Goal: Transaction & Acquisition: Purchase product/service

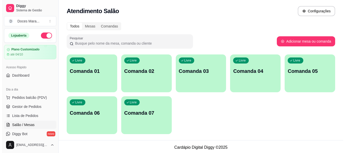
scroll to position [76, 0]
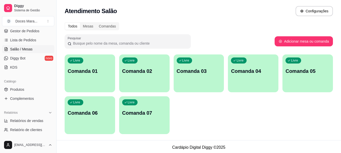
click at [140, 72] on p "Comanda 02" at bounding box center [144, 71] width 44 height 7
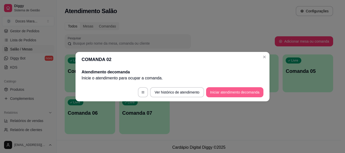
click at [235, 91] on button "Iniciar atendimento de comanda" at bounding box center [234, 92] width 57 height 10
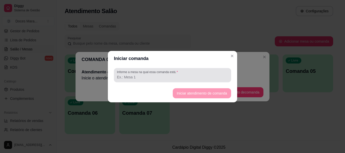
click at [178, 78] on input "Informe a mesa na qual essa comanda está." at bounding box center [172, 77] width 111 height 5
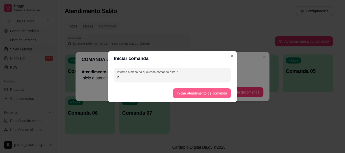
type input "2"
click at [193, 93] on button "Iniciar atendimento de comanda" at bounding box center [202, 93] width 58 height 10
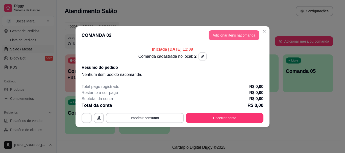
click at [230, 35] on button "Adicionar itens na comanda" at bounding box center [234, 35] width 51 height 10
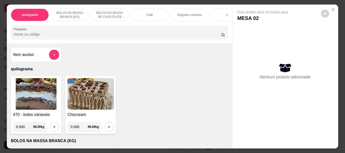
click at [189, 13] on p "Salgados variados" at bounding box center [189, 15] width 25 height 4
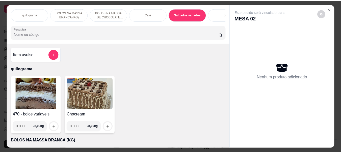
scroll to position [13, 0]
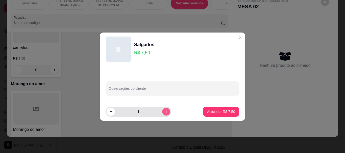
click at [164, 113] on icon "increase-product-quantity" at bounding box center [166, 112] width 4 height 4
type input "2"
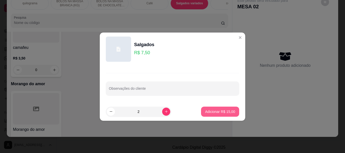
click at [214, 111] on p "Adicionar R$ 15,00" at bounding box center [220, 111] width 30 height 5
type input "2"
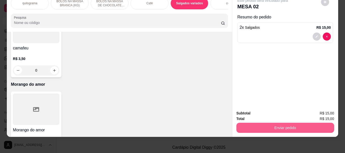
click at [271, 123] on button "Enviar pedido" at bounding box center [285, 128] width 98 height 10
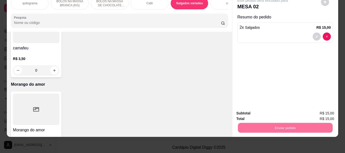
click at [283, 110] on button "Não registrar e enviar pedido" at bounding box center [268, 111] width 51 height 9
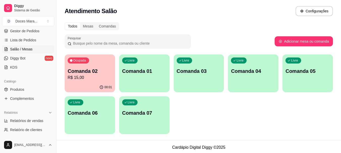
click at [95, 75] on p "R$ 15,00" at bounding box center [90, 78] width 44 height 6
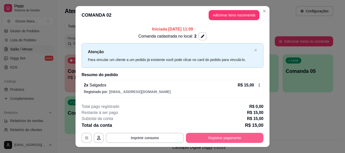
click at [226, 138] on button "Registrar pagamento" at bounding box center [225, 138] width 78 height 10
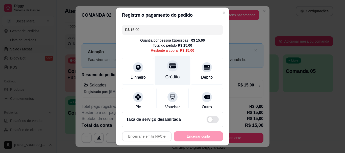
click at [170, 73] on div "Crédito" at bounding box center [173, 71] width 36 height 30
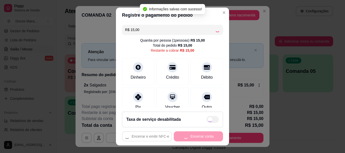
type input "R$ 0,00"
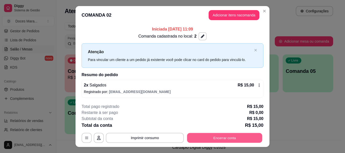
click at [229, 137] on button "Encerrar conta" at bounding box center [224, 138] width 75 height 10
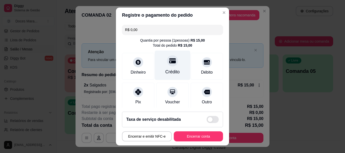
click at [167, 66] on div at bounding box center [172, 61] width 11 height 11
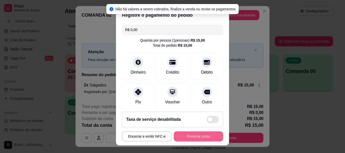
click at [192, 137] on button "Encerrar conta" at bounding box center [198, 137] width 49 height 10
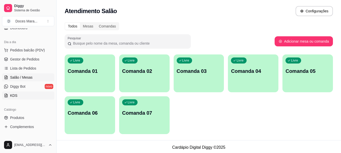
scroll to position [0, 0]
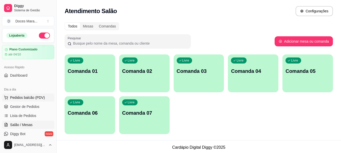
click at [29, 95] on span "Pedidos balcão (PDV)" at bounding box center [27, 97] width 35 height 5
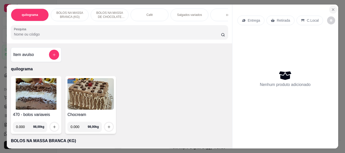
click at [331, 8] on icon "Close" at bounding box center [333, 10] width 4 height 4
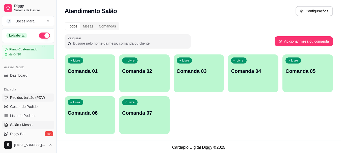
click at [25, 98] on span "Pedidos balcão (PDV)" at bounding box center [27, 97] width 35 height 5
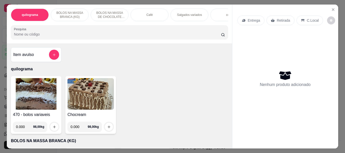
click at [35, 91] on img at bounding box center [36, 94] width 46 height 32
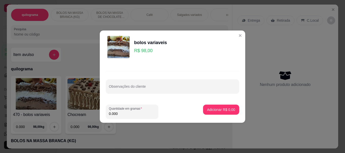
click at [128, 113] on input "0.000" at bounding box center [132, 113] width 46 height 5
type input "0.180"
click at [217, 109] on p "Adicionar R$ 17,64" at bounding box center [220, 109] width 30 height 5
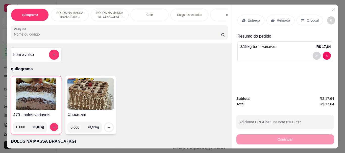
click at [62, 36] on input "Pesquisa" at bounding box center [117, 34] width 207 height 5
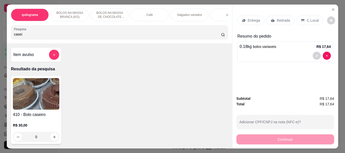
type input "casei"
click at [34, 92] on img at bounding box center [36, 94] width 46 height 32
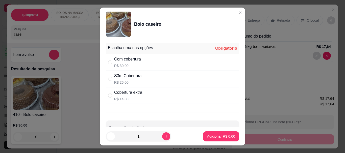
click at [120, 63] on div "Com cobertura R$ 30,00" at bounding box center [127, 62] width 27 height 12
radio input "true"
click at [209, 136] on p "Adicionar R$ 30,00" at bounding box center [220, 136] width 30 height 5
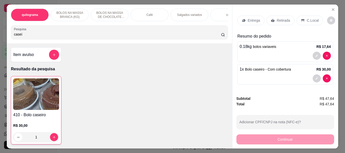
type input "1"
click at [280, 18] on p "Retirada" at bounding box center [283, 20] width 13 height 5
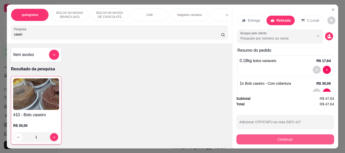
click at [291, 137] on button "Continuar" at bounding box center [285, 140] width 98 height 10
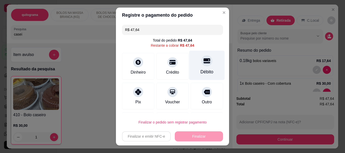
click at [204, 61] on icon at bounding box center [207, 61] width 7 height 5
type input "R$ 0,00"
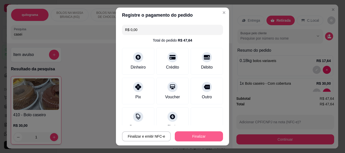
click at [191, 135] on button "Finalizar" at bounding box center [199, 137] width 48 height 10
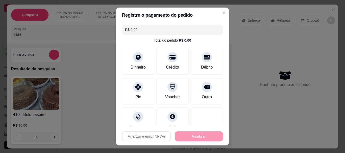
type input "0"
type input "-R$ 47,64"
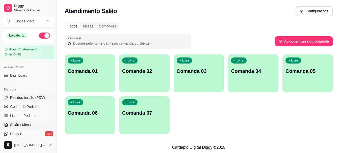
click at [32, 96] on span "Pedidos balcão (PDV)" at bounding box center [27, 97] width 35 height 5
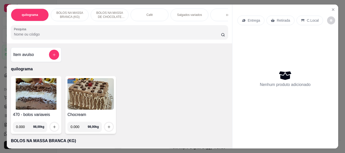
click at [118, 36] on input "Pesquisa" at bounding box center [117, 34] width 207 height 5
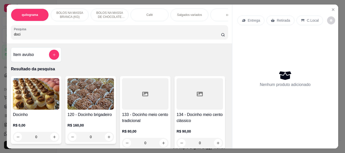
type input "doci"
click at [36, 98] on img at bounding box center [36, 94] width 46 height 32
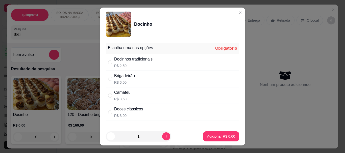
click at [118, 63] on div "Docinhos tradicionais R$ 2,50" at bounding box center [133, 62] width 38 height 12
radio input "true"
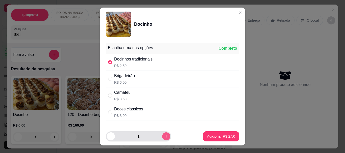
click at [164, 136] on icon "increase-product-quantity" at bounding box center [166, 137] width 4 height 4
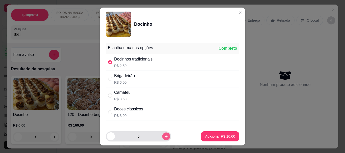
type input "6"
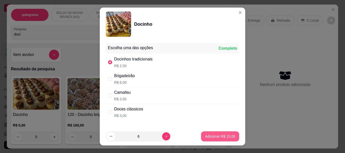
click at [210, 135] on p "Adicionar R$ 15,00" at bounding box center [220, 136] width 30 height 5
type input "6"
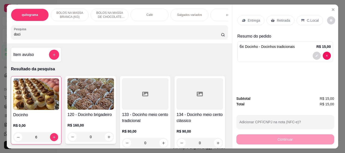
click at [278, 18] on p "Retirada" at bounding box center [283, 20] width 13 height 5
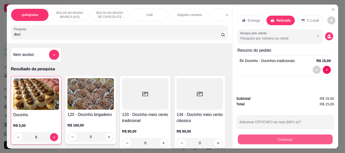
click at [276, 137] on button "Continuar" at bounding box center [285, 140] width 95 height 10
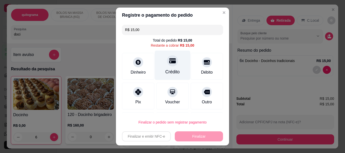
click at [167, 65] on div at bounding box center [172, 61] width 11 height 11
type input "R$ 0,00"
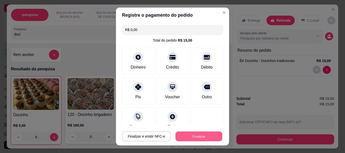
click at [190, 136] on button "Finalizar" at bounding box center [199, 137] width 47 height 10
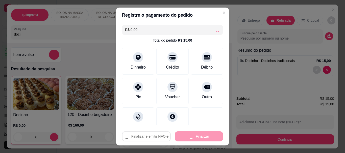
type input "0"
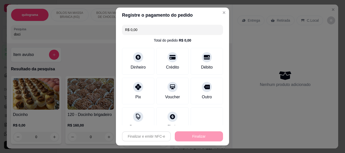
type input "-R$ 15,00"
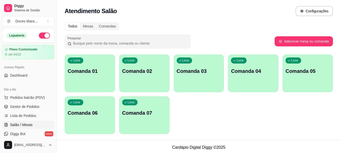
click at [234, 128] on div "Livre Comanda 01 Livre Comanda 02 Livre Comanda 03 Livre Comanda 04 Livre Coman…" at bounding box center [199, 95] width 268 height 80
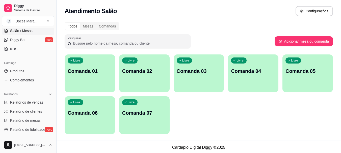
scroll to position [101, 0]
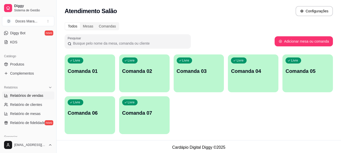
click at [35, 96] on span "Relatórios de vendas" at bounding box center [26, 95] width 33 height 5
select select "ALL"
select select "0"
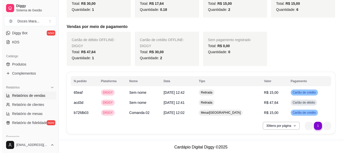
scroll to position [126, 0]
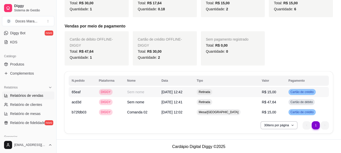
click at [177, 91] on span "22/09/2025 às 12:42" at bounding box center [172, 92] width 21 height 4
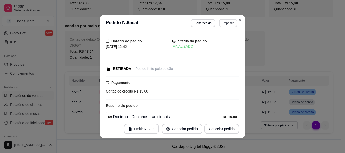
click at [226, 22] on button "Imprimir" at bounding box center [228, 23] width 18 height 8
click at [213, 40] on button "IMPRESSORA" at bounding box center [217, 41] width 35 height 8
click at [229, 25] on button "Imprimir" at bounding box center [228, 23] width 18 height 8
click at [229, 25] on button "Imprimir" at bounding box center [227, 23] width 17 height 8
click at [227, 25] on button "Imprimir" at bounding box center [227, 23] width 17 height 8
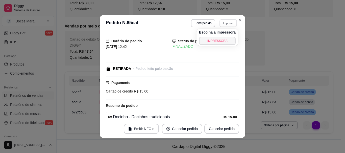
click at [222, 38] on button "IMPRESSORA" at bounding box center [217, 41] width 37 height 8
click at [163, 20] on header "**********" at bounding box center [172, 23] width 145 height 16
click at [161, 23] on header "**********" at bounding box center [172, 23] width 145 height 16
click at [228, 21] on button "Imprimir" at bounding box center [228, 23] width 18 height 8
click at [211, 40] on button "IMPRESSORA" at bounding box center [217, 41] width 37 height 8
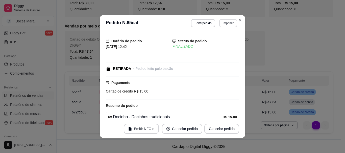
click at [225, 25] on button "Imprimir" at bounding box center [228, 23] width 18 height 8
click at [215, 42] on button "IMPRESSORA" at bounding box center [217, 41] width 37 height 8
click at [227, 24] on button "Imprimir" at bounding box center [227, 23] width 17 height 8
click at [221, 40] on button "IMPRESSORA" at bounding box center [217, 41] width 37 height 8
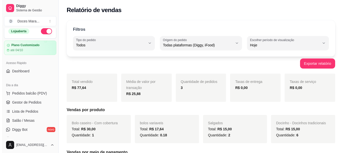
scroll to position [0, 0]
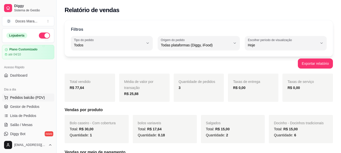
click at [27, 99] on span "Pedidos balcão (PDV)" at bounding box center [27, 97] width 35 height 5
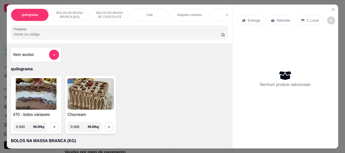
click at [37, 36] on input "Pesquisa" at bounding box center [117, 34] width 207 height 5
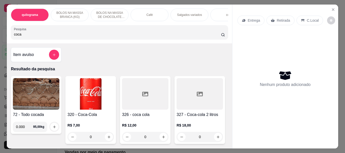
type input "coca"
click at [81, 94] on img at bounding box center [90, 94] width 46 height 32
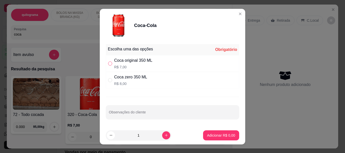
click at [109, 63] on input "" at bounding box center [110, 64] width 4 height 4
radio input "true"
click at [203, 131] on div "Adicionar R$ 7,00" at bounding box center [221, 136] width 36 height 10
click at [223, 132] on button "Adicionar R$ 7,00" at bounding box center [221, 136] width 35 height 10
type input "1"
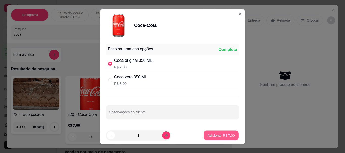
type input "1"
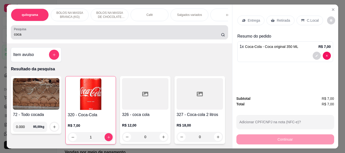
click at [30, 37] on input "coca" at bounding box center [117, 34] width 207 height 5
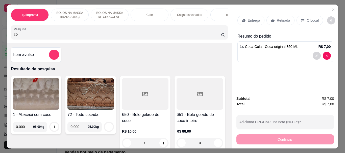
type input "c"
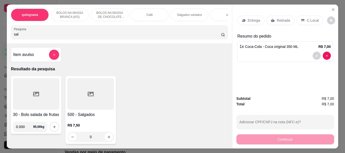
type input "sal"
click at [67, 100] on div at bounding box center [90, 94] width 46 height 32
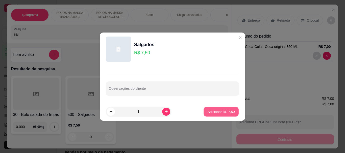
click at [207, 112] on p "Adicionar R$ 7,50" at bounding box center [220, 111] width 27 height 5
type input "1"
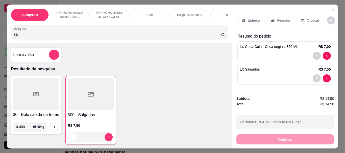
click at [155, 17] on div "Café" at bounding box center [150, 15] width 38 height 13
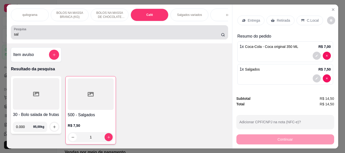
scroll to position [13, 0]
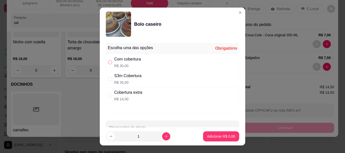
click at [108, 62] on input "" at bounding box center [110, 62] width 4 height 4
radio input "true"
click at [208, 139] on p "Adicionar R$ 30,00" at bounding box center [220, 136] width 30 height 5
type input "1"
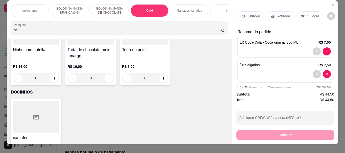
scroll to position [0, 0]
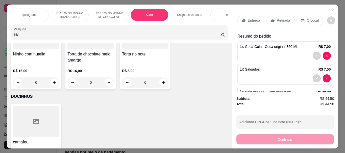
click at [31, 35] on input "sal" at bounding box center [117, 34] width 207 height 5
type input "s"
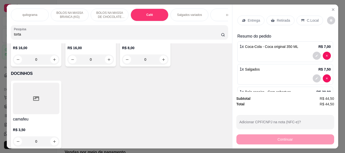
scroll to position [1876, 0]
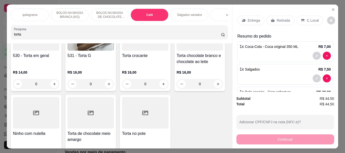
type input "torta"
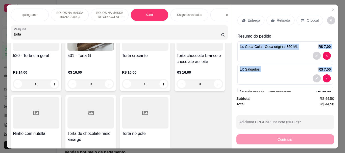
click at [233, 52] on div "Entrega Retirada C.Local Resumo do pedido 1 x Coca-Cola - Coca original 350 ML …" at bounding box center [285, 77] width 106 height 144
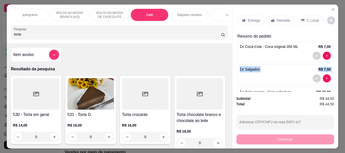
click at [89, 95] on img at bounding box center [90, 94] width 46 height 32
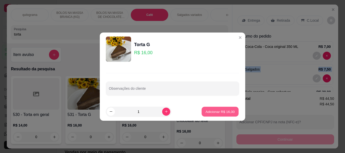
click at [211, 111] on p "Adicionar R$ 16,00" at bounding box center [220, 111] width 29 height 5
type input "1"
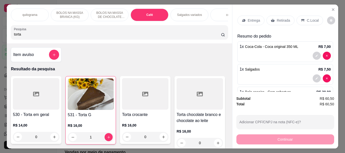
click at [22, 37] on input "torta" at bounding box center [117, 34] width 207 height 5
type input "t"
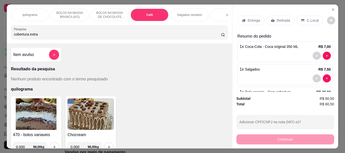
click at [57, 37] on input "cobertura extra" at bounding box center [117, 34] width 207 height 5
type input "c"
click at [50, 36] on input "gelado" at bounding box center [117, 34] width 207 height 5
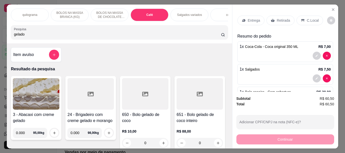
type input "gelado"
click at [135, 104] on div at bounding box center [145, 94] width 46 height 32
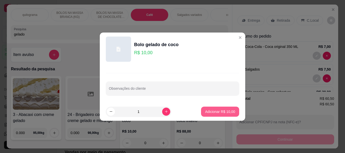
click at [208, 113] on p "Adicionar R$ 10,00" at bounding box center [220, 111] width 30 height 5
type input "1"
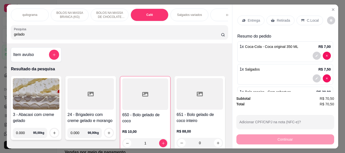
click at [278, 19] on p "Retirada" at bounding box center [283, 20] width 13 height 5
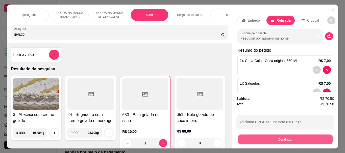
click at [296, 139] on button "Continuar" at bounding box center [285, 140] width 95 height 10
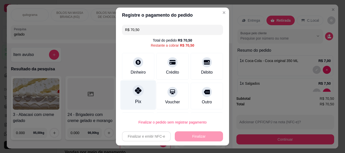
click at [136, 93] on icon at bounding box center [138, 91] width 7 height 7
type input "R$ 0,00"
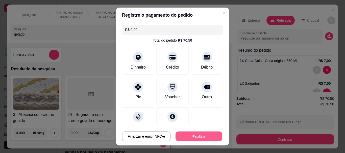
click at [195, 136] on button "Finalizar" at bounding box center [199, 137] width 47 height 10
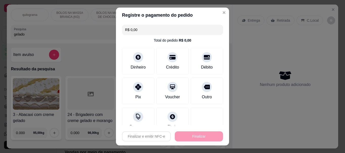
type input "0"
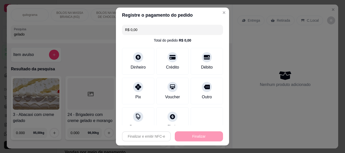
type input "0"
type input "-R$ 70,50"
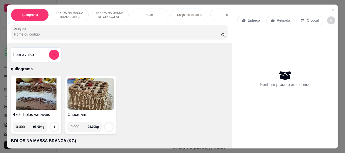
click at [155, 13] on div "Café" at bounding box center [150, 15] width 38 height 13
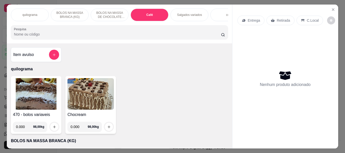
scroll to position [13, 0]
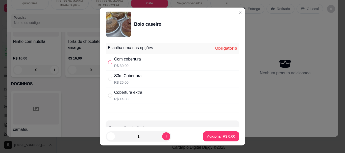
click at [108, 62] on input "" at bounding box center [110, 62] width 4 height 4
radio input "true"
click at [207, 135] on p "Adicionar R$ 30,00" at bounding box center [220, 136] width 29 height 5
type input "1"
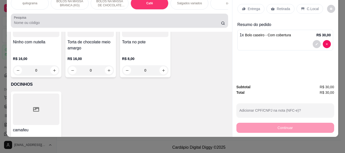
click at [40, 23] on input "Pesquisa" at bounding box center [117, 22] width 207 height 5
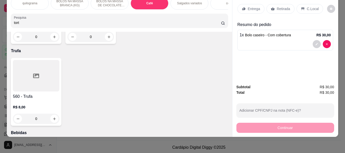
scroll to position [2028, 0]
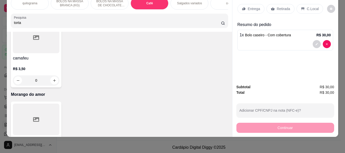
type input "torta"
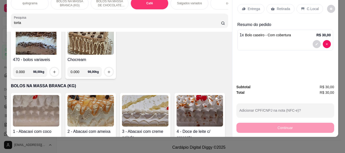
scroll to position [0, 0]
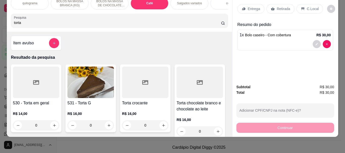
click at [80, 93] on img at bounding box center [90, 83] width 46 height 32
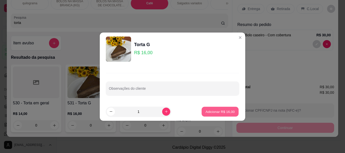
click at [216, 113] on p "Adicionar R$ 16,00" at bounding box center [220, 111] width 29 height 5
type input "1"
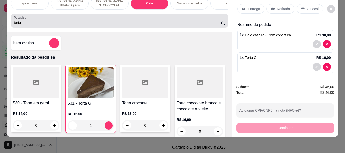
click at [44, 26] on div "torta" at bounding box center [119, 21] width 211 height 10
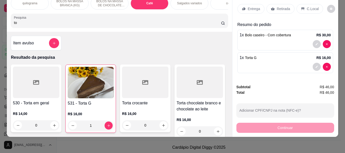
type input "t"
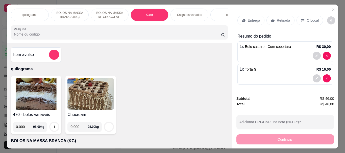
click at [142, 13] on div "Café" at bounding box center [150, 15] width 38 height 13
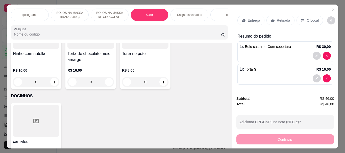
scroll to position [13, 0]
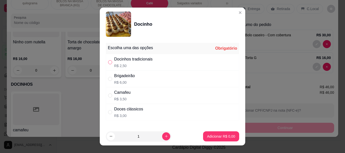
click at [109, 63] on input "" at bounding box center [110, 62] width 4 height 4
radio input "true"
click at [211, 133] on button "Adicionar R$ 2,50" at bounding box center [221, 137] width 35 height 10
type input "1"
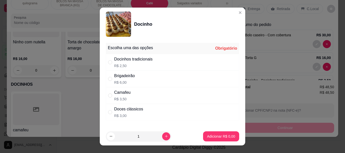
click at [110, 113] on div "" at bounding box center [111, 113] width 6 height 6
radio input "true"
click at [213, 136] on p "Adicionar R$ 3,00" at bounding box center [221, 136] width 28 height 5
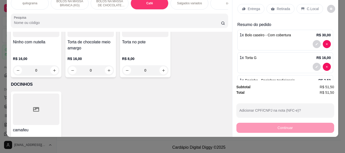
drag, startPoint x: 281, startPoint y: 5, endPoint x: 279, endPoint y: 10, distance: 6.1
click at [281, 6] on p "Retirada" at bounding box center [283, 8] width 13 height 5
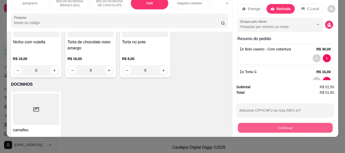
click at [277, 124] on button "Continuar" at bounding box center [285, 128] width 95 height 10
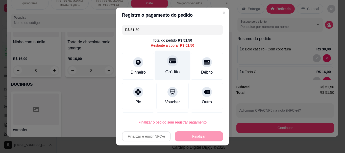
click at [162, 66] on div "Crédito" at bounding box center [173, 66] width 36 height 30
type input "R$ 0,00"
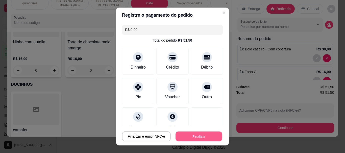
click at [188, 137] on button "Finalizar" at bounding box center [199, 137] width 47 height 10
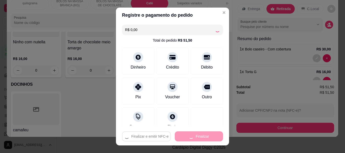
type input "0"
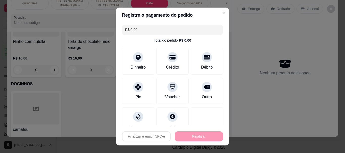
type input "-R$ 51,50"
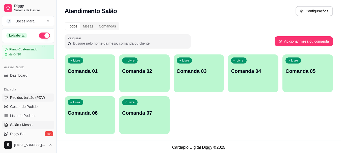
click at [29, 95] on span "Pedidos balcão (PDV)" at bounding box center [27, 97] width 35 height 5
